Goal: Navigation & Orientation: Find specific page/section

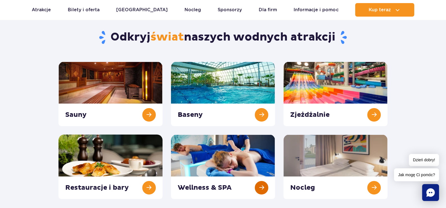
scroll to position [84, 0]
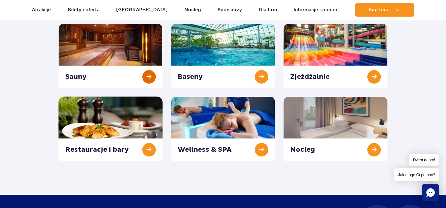
click at [77, 78] on link at bounding box center [111, 56] width 104 height 64
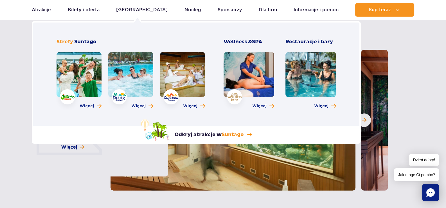
scroll to position [56, 0]
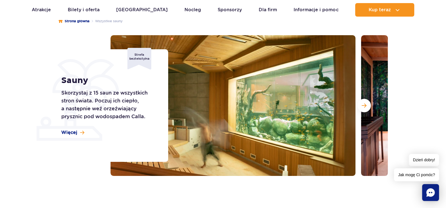
click at [31, 53] on section "Sauny Skorzystaj z 15 saun ze wszystkich stron świata. Poczuj ich ciepło, a nas…" at bounding box center [223, 105] width 446 height 141
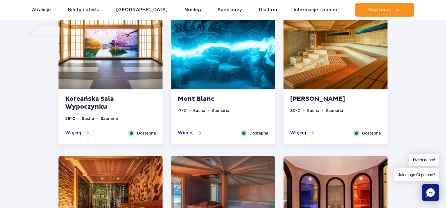
scroll to position [478, 0]
